Goal: Share content: Share content

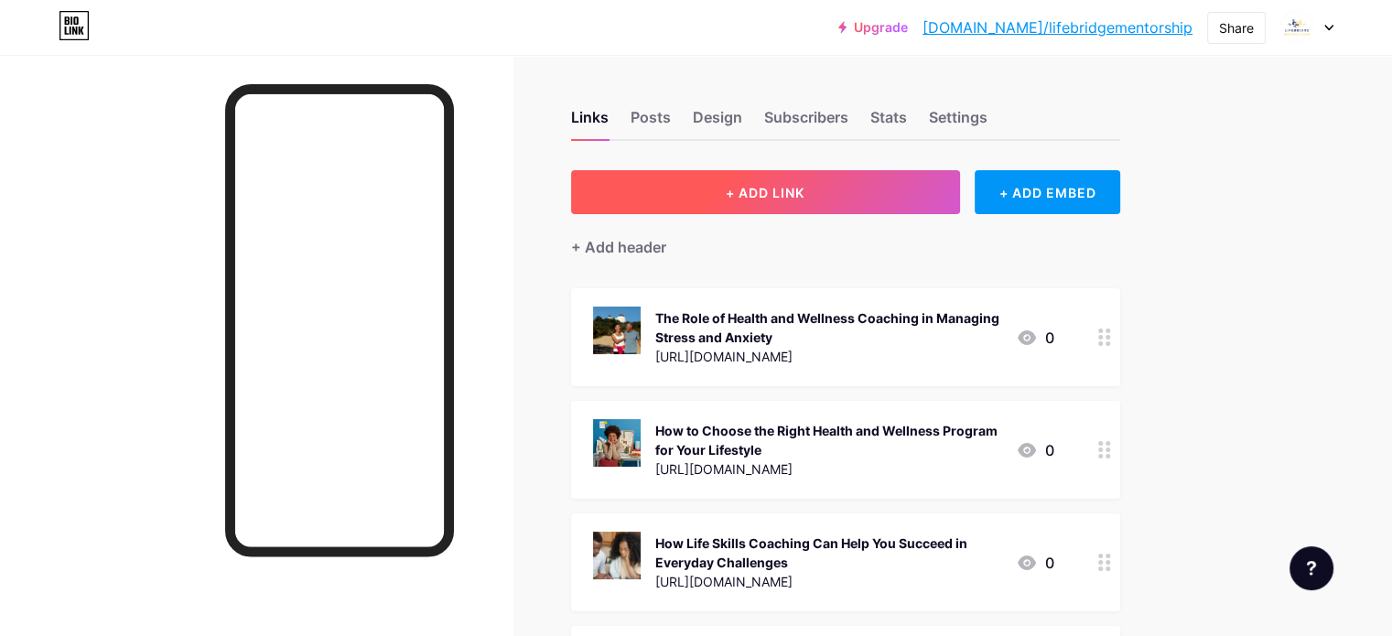
click at [802, 185] on span "+ ADD LINK" at bounding box center [765, 193] width 79 height 16
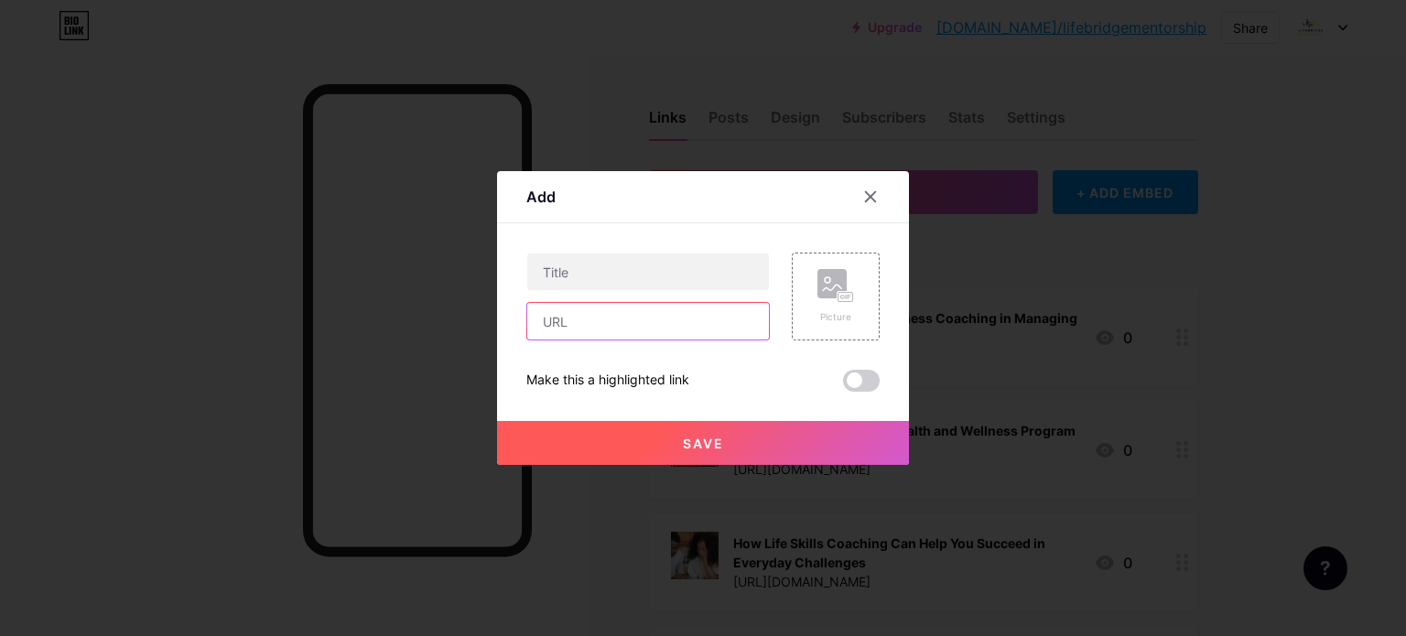
click at [633, 313] on input "text" at bounding box center [648, 321] width 242 height 37
paste input "[URL][DOMAIN_NAME]"
type input "[URL][DOMAIN_NAME]"
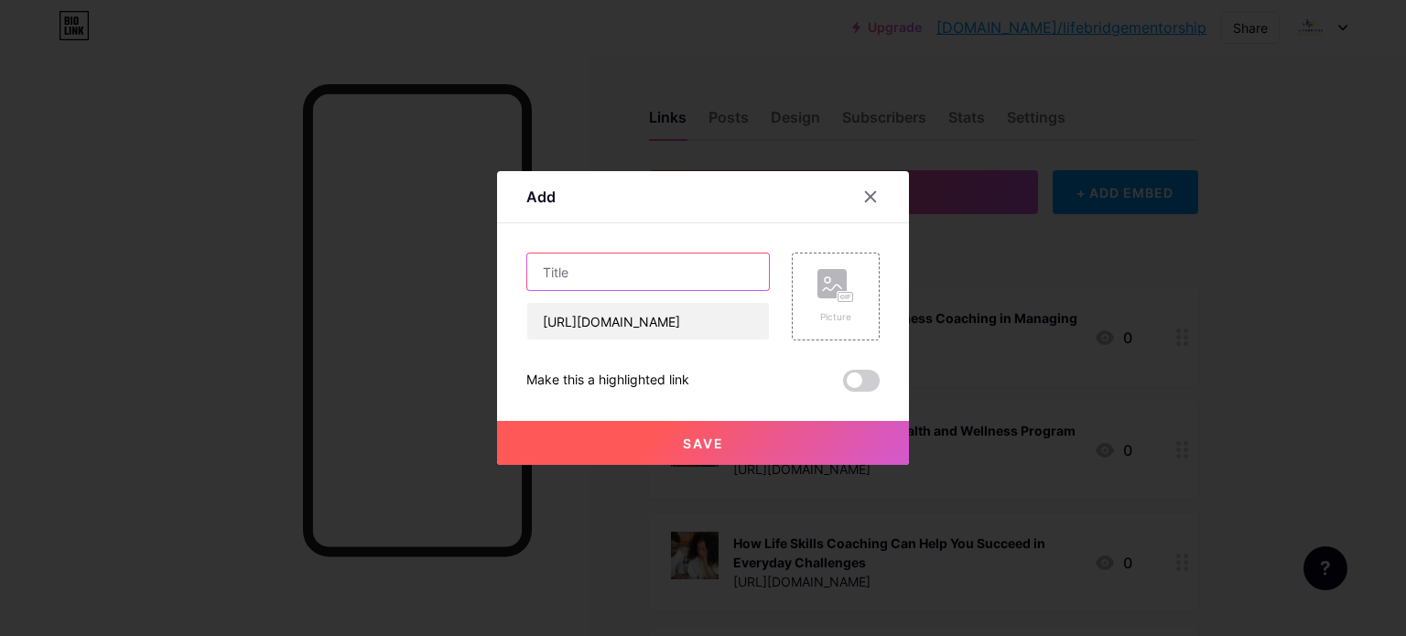
click at [611, 284] on input "text" at bounding box center [648, 271] width 242 height 37
paste input "Benefits of Free Career Counselling for Adults Looking to Switch Careers"
type input "Benefits of Free Career Counselling for Adults Looking to Switch Careers"
click at [849, 282] on icon at bounding box center [835, 286] width 37 height 34
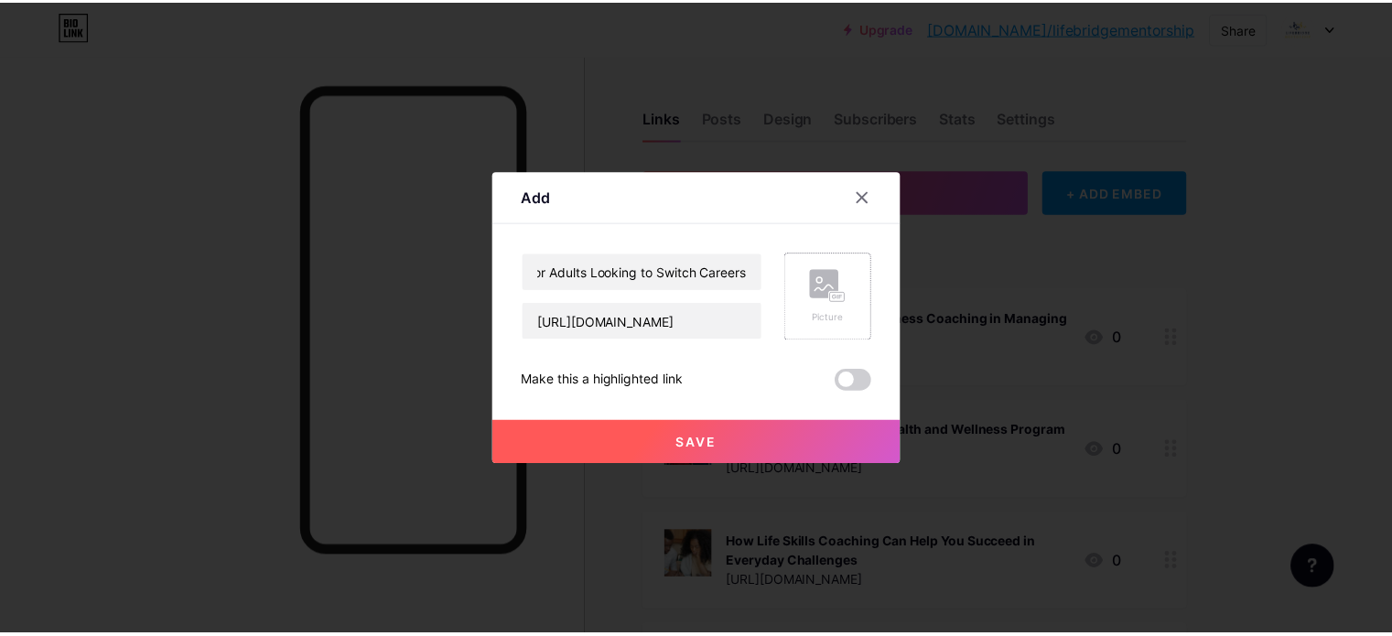
scroll to position [0, 0]
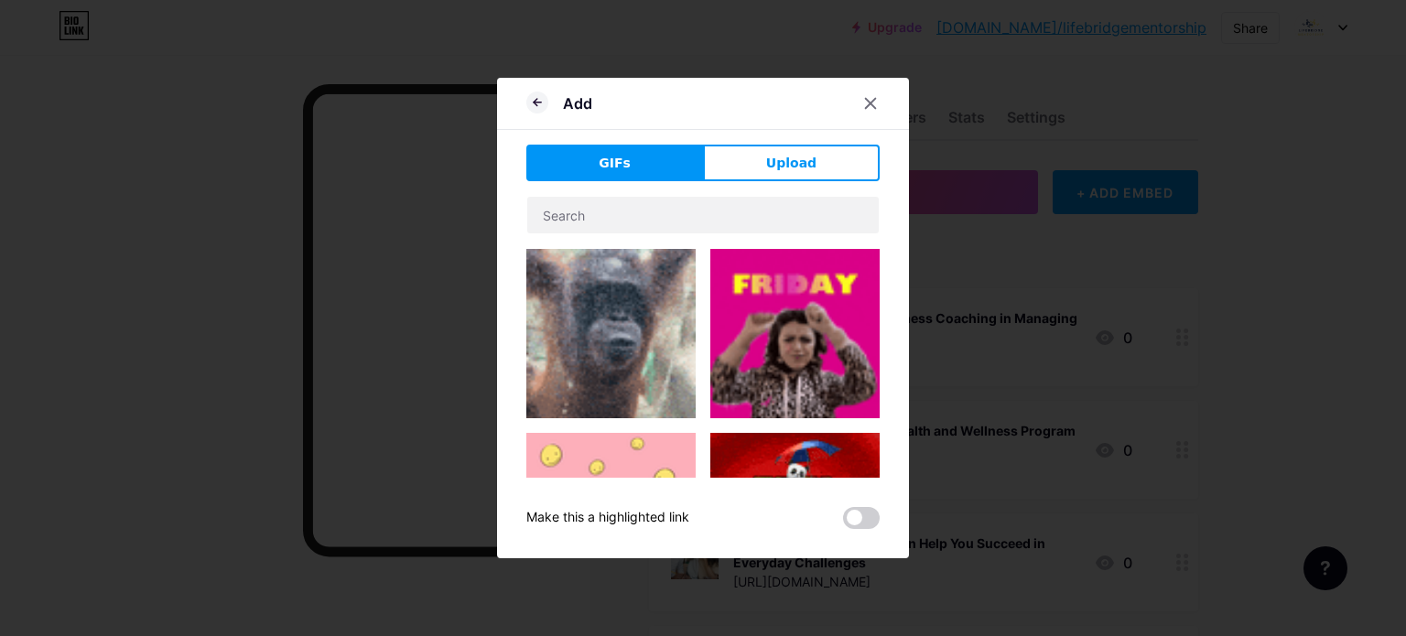
click at [793, 145] on button "Upload" at bounding box center [791, 163] width 177 height 37
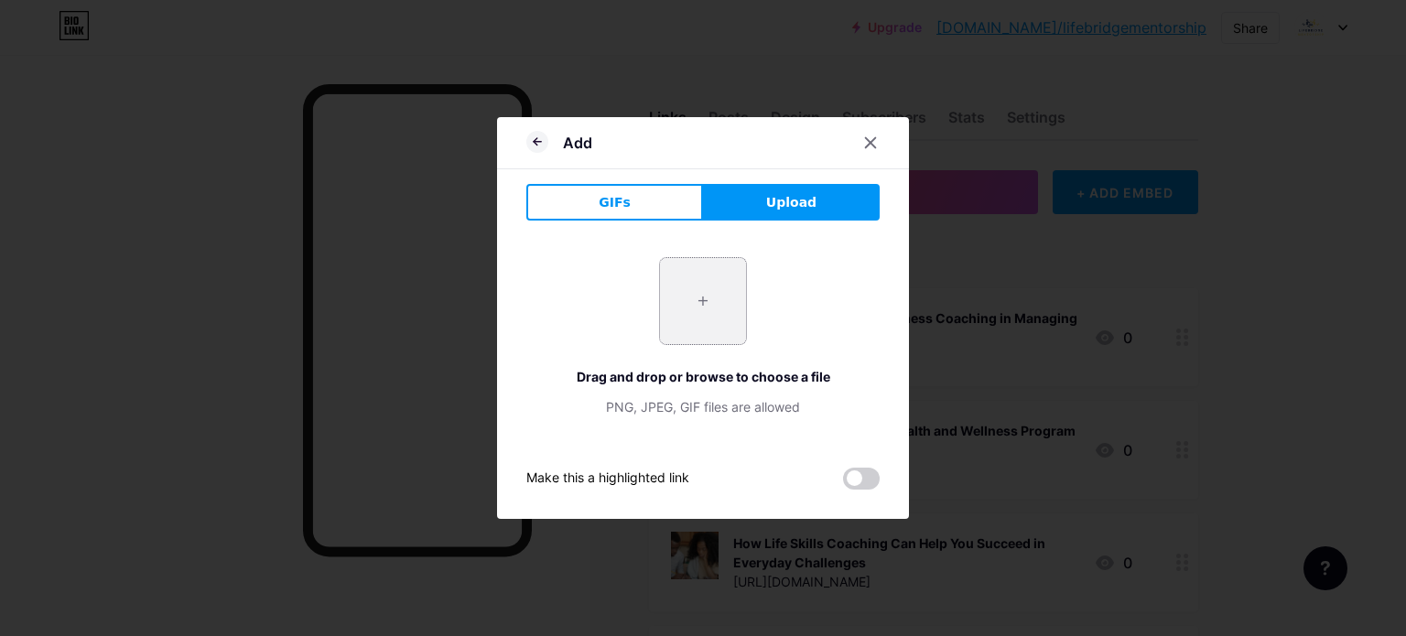
click at [699, 297] on input "file" at bounding box center [703, 301] width 86 height 86
type input "C:\fakepath\happy-cheerful-business-people-posing-office-hallway_1262-20204.jpg"
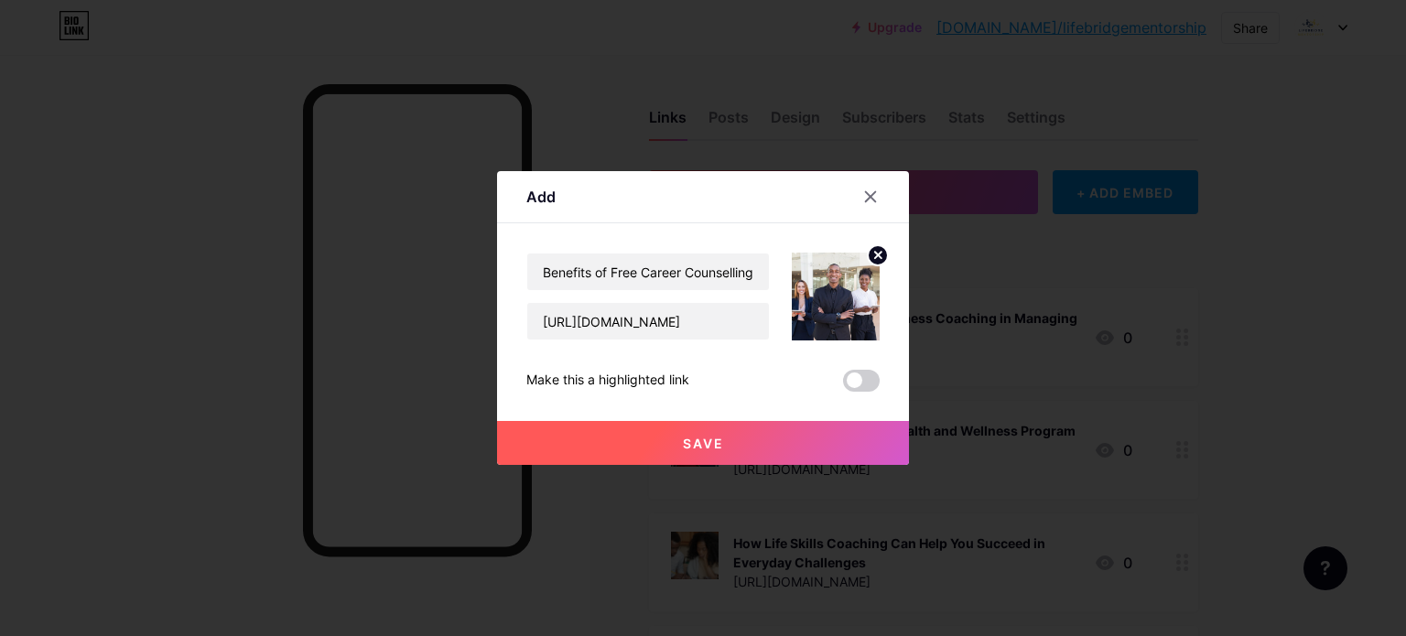
click at [732, 456] on button "Save" at bounding box center [703, 443] width 412 height 44
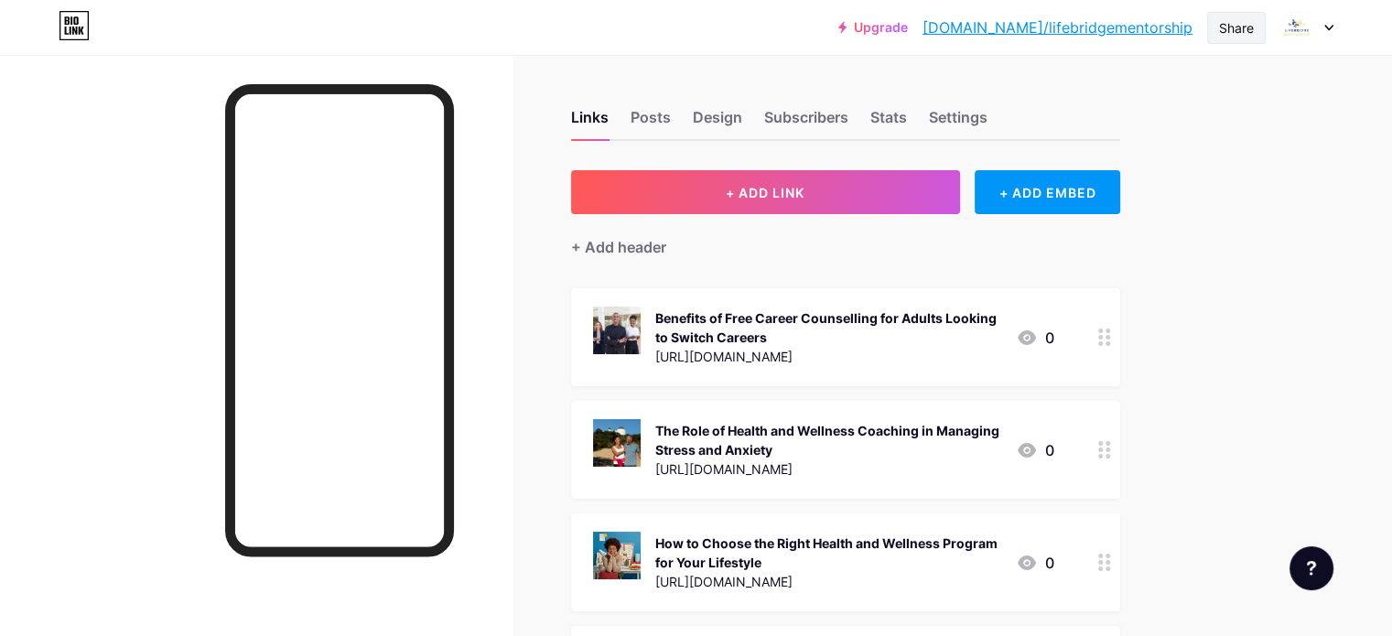
click at [1222, 27] on div "Share" at bounding box center [1236, 27] width 35 height 19
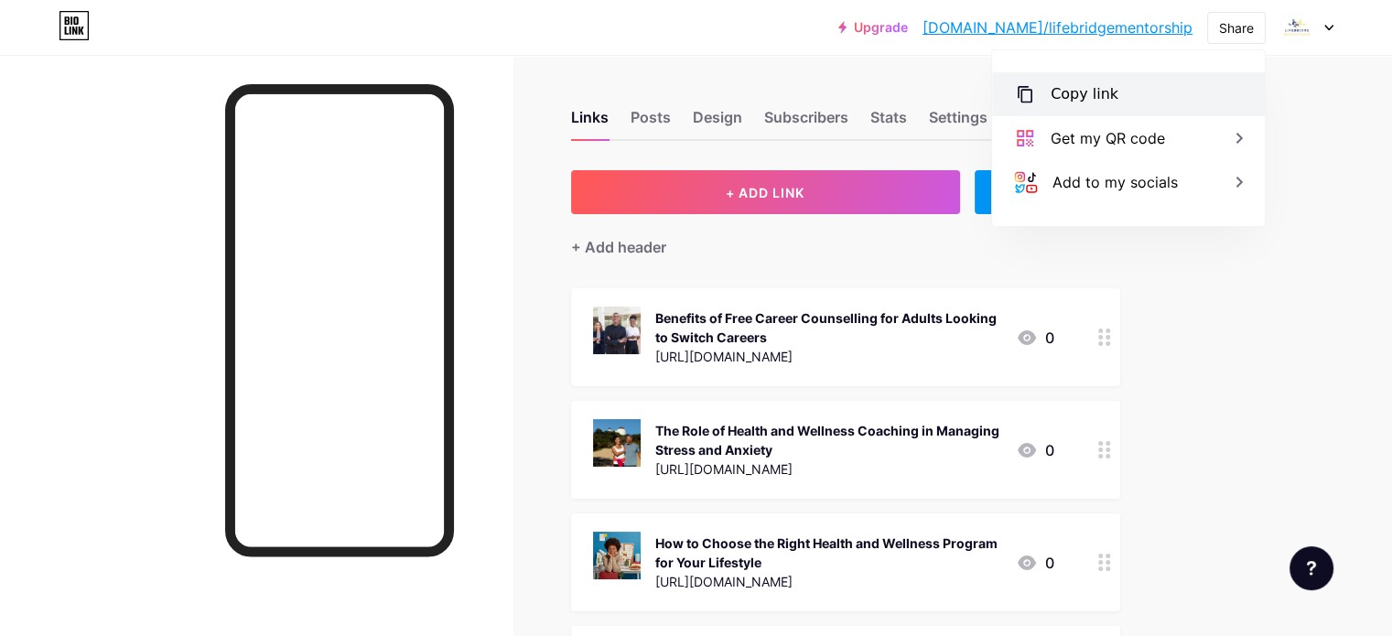
click at [1118, 96] on div "Copy link" at bounding box center [1128, 94] width 273 height 44
